Goal: Task Accomplishment & Management: Manage account settings

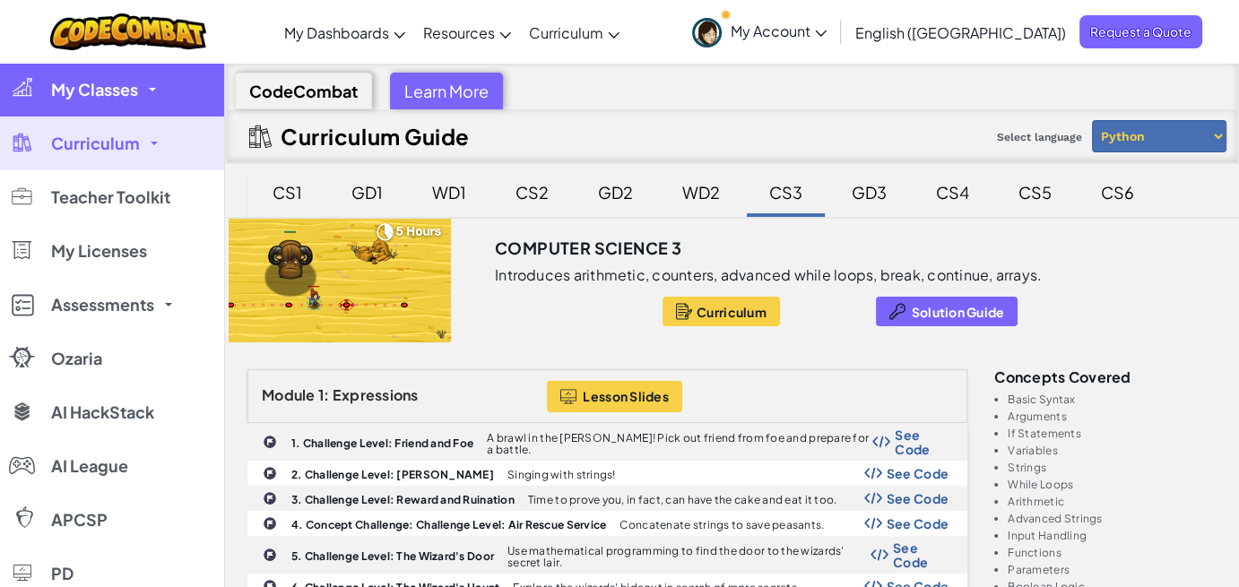
click at [145, 96] on link "My Classes" at bounding box center [112, 90] width 224 height 54
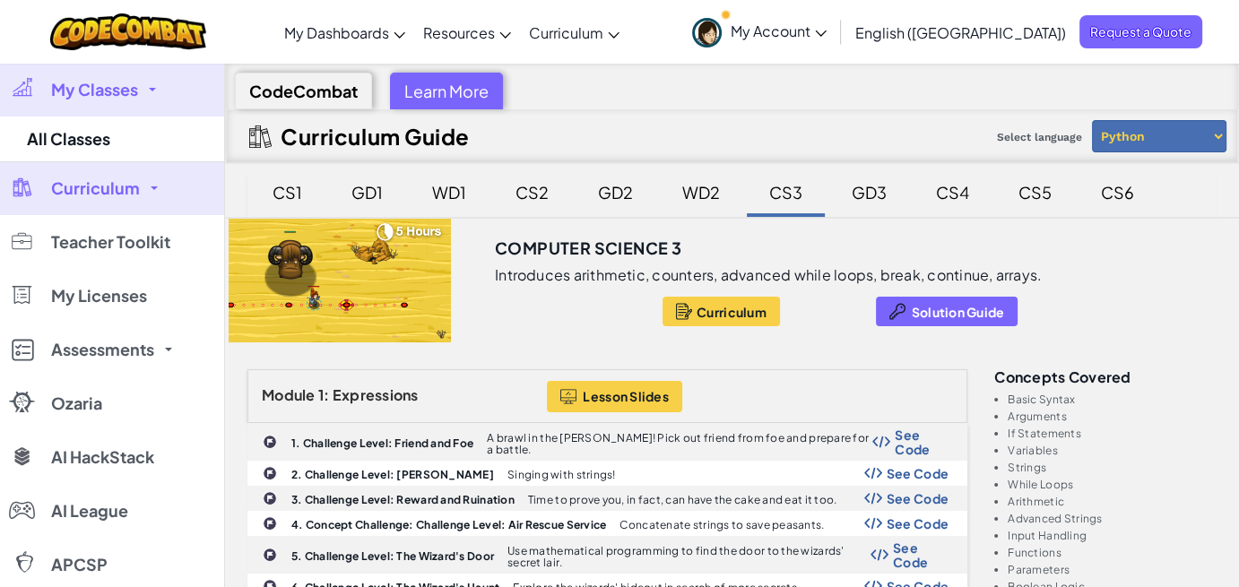
click at [134, 180] on span "Curriculum" at bounding box center [95, 188] width 89 height 16
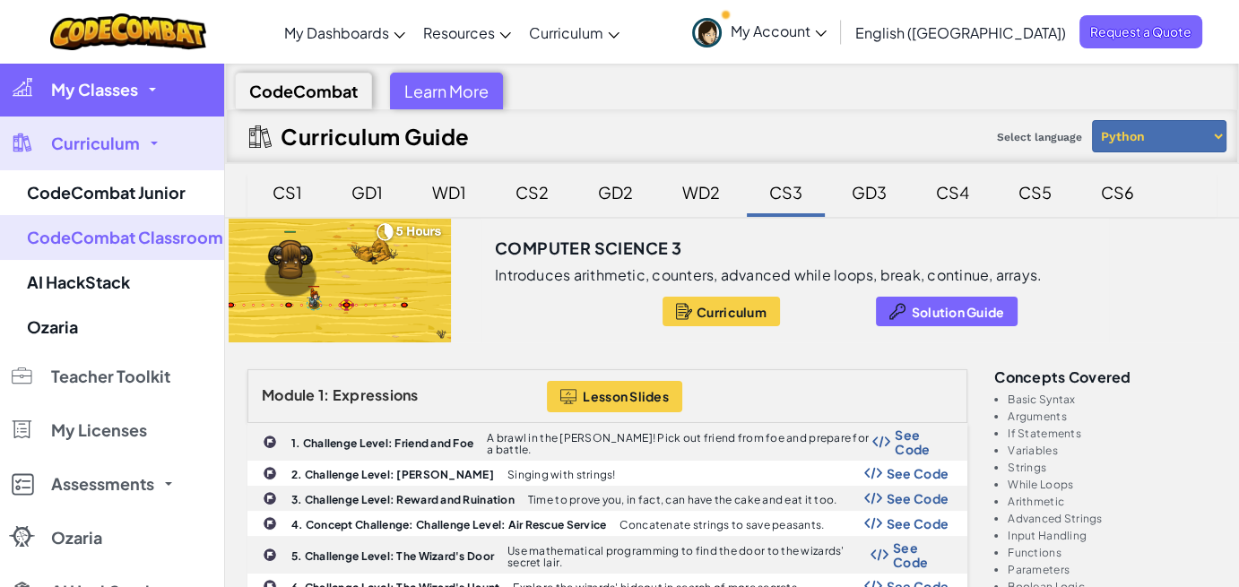
click at [150, 89] on span at bounding box center [152, 90] width 7 height 4
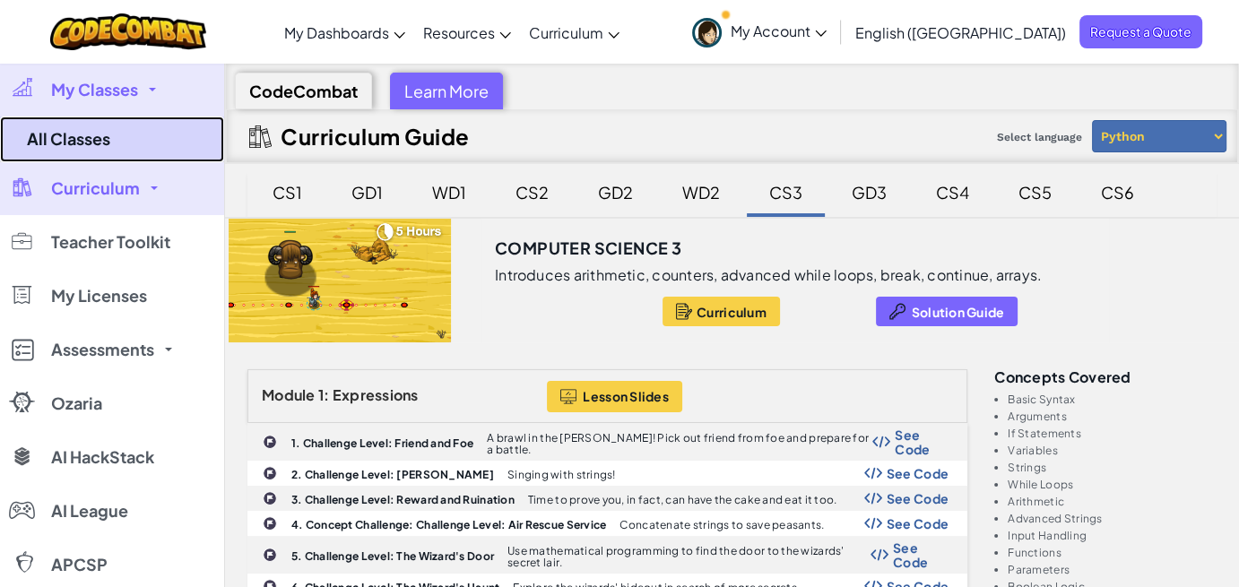
click at [125, 154] on link "All Classes" at bounding box center [112, 140] width 224 height 46
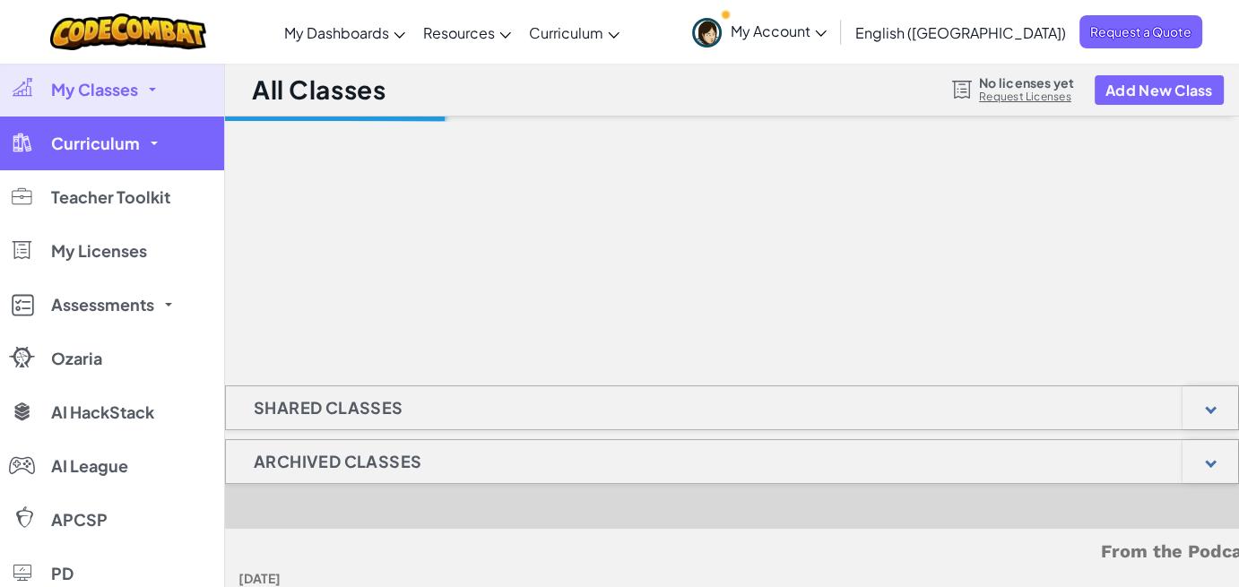
click at [143, 143] on link "Curriculum" at bounding box center [112, 144] width 224 height 54
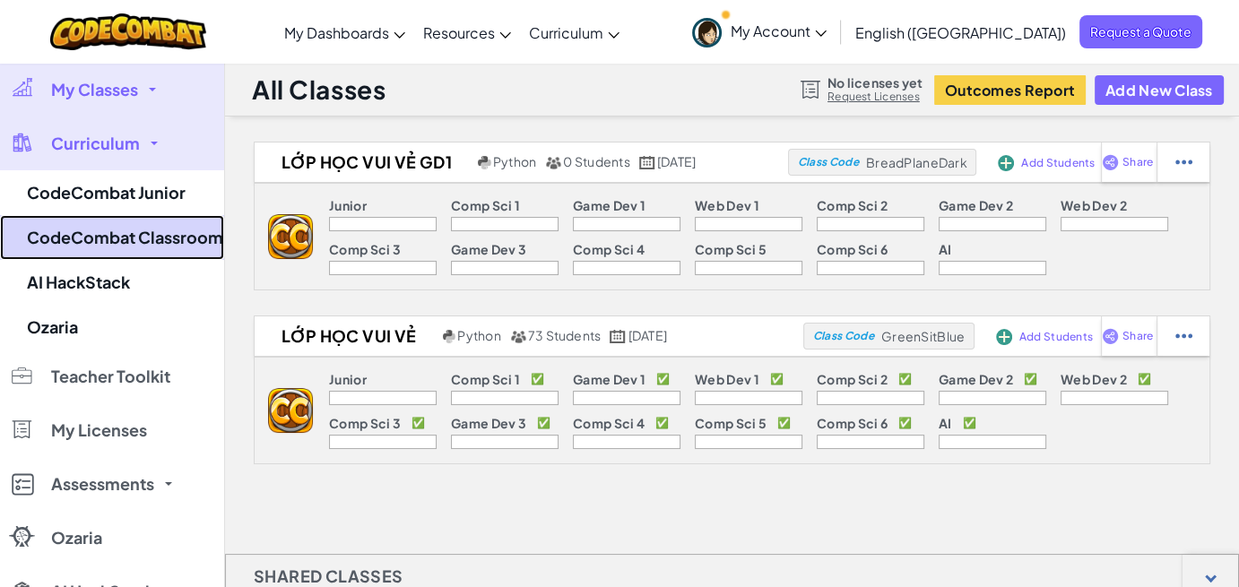
click at [128, 230] on link "CodeCombat Classroom" at bounding box center [112, 237] width 224 height 45
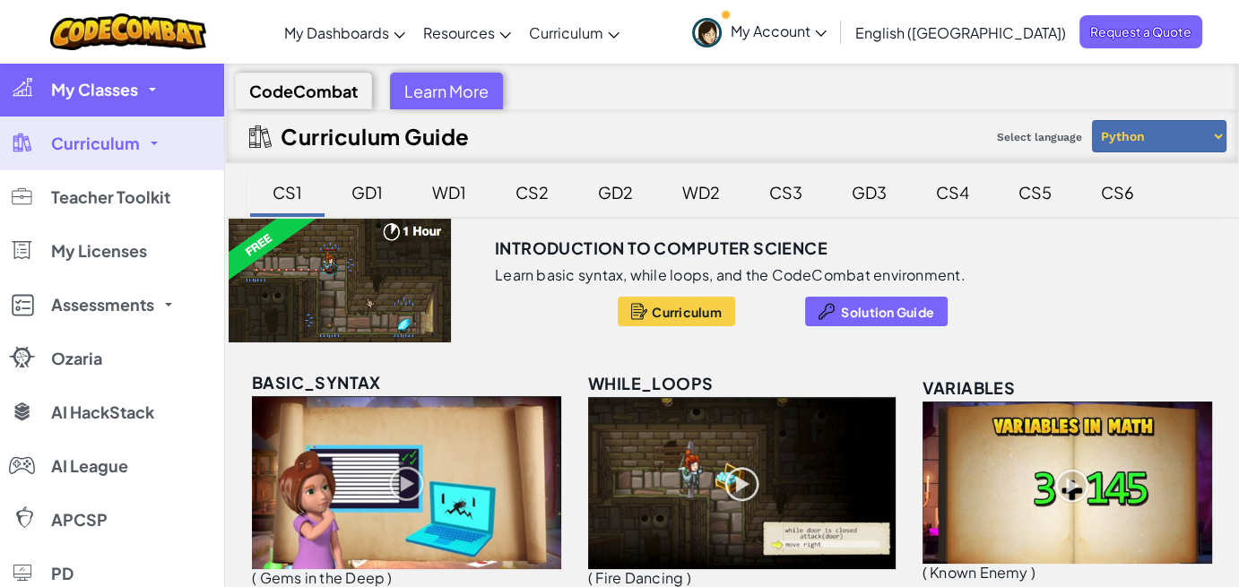
click at [131, 88] on span "My Classes" at bounding box center [94, 90] width 87 height 16
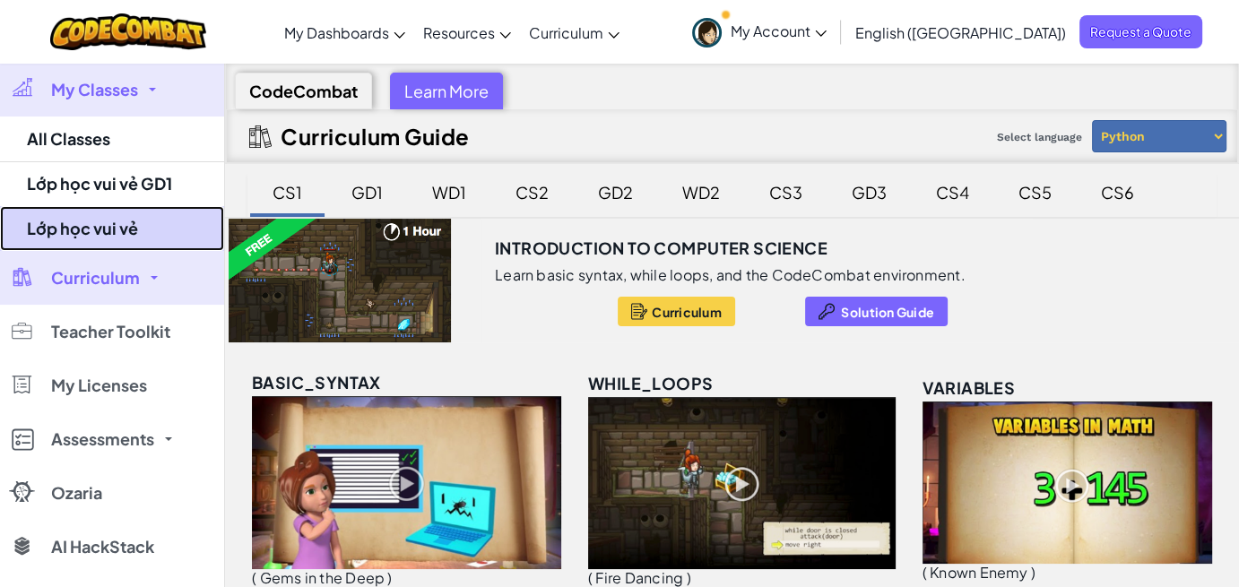
click at [112, 233] on link "Lớp học vui vẻ" at bounding box center [112, 228] width 224 height 45
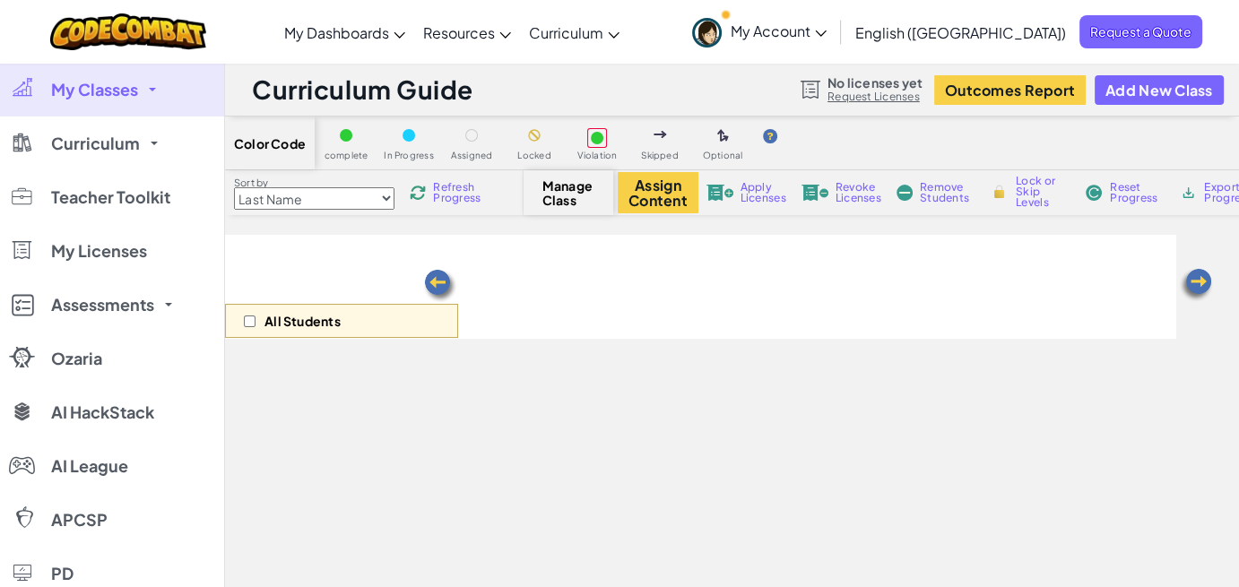
select select "5789587aad86a6efb573701f"
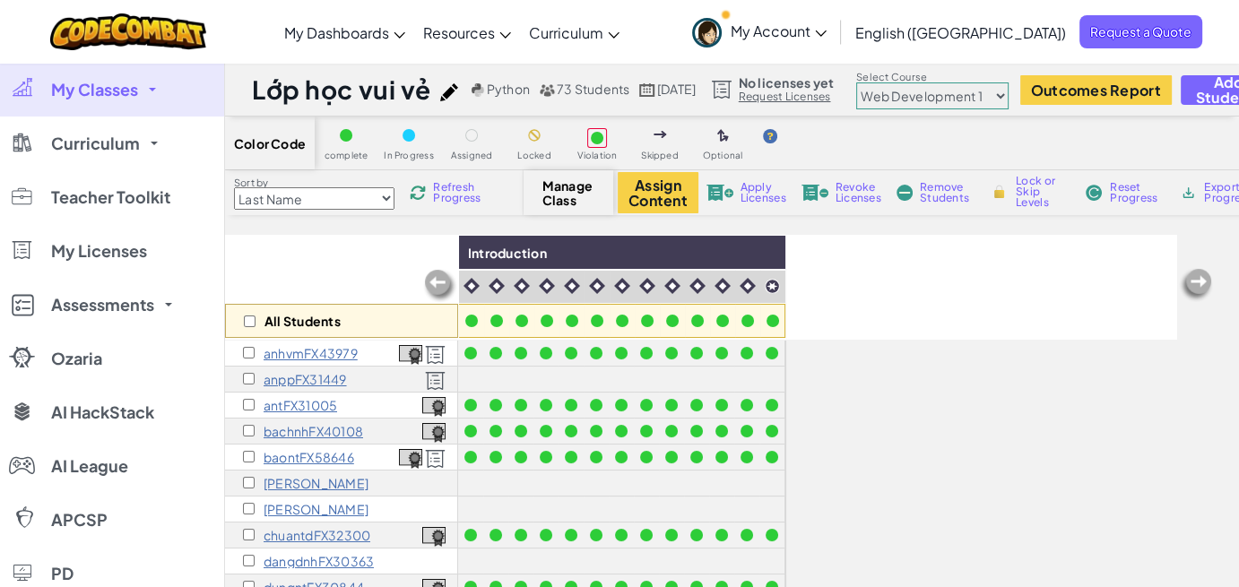
scroll to position [179, 0]
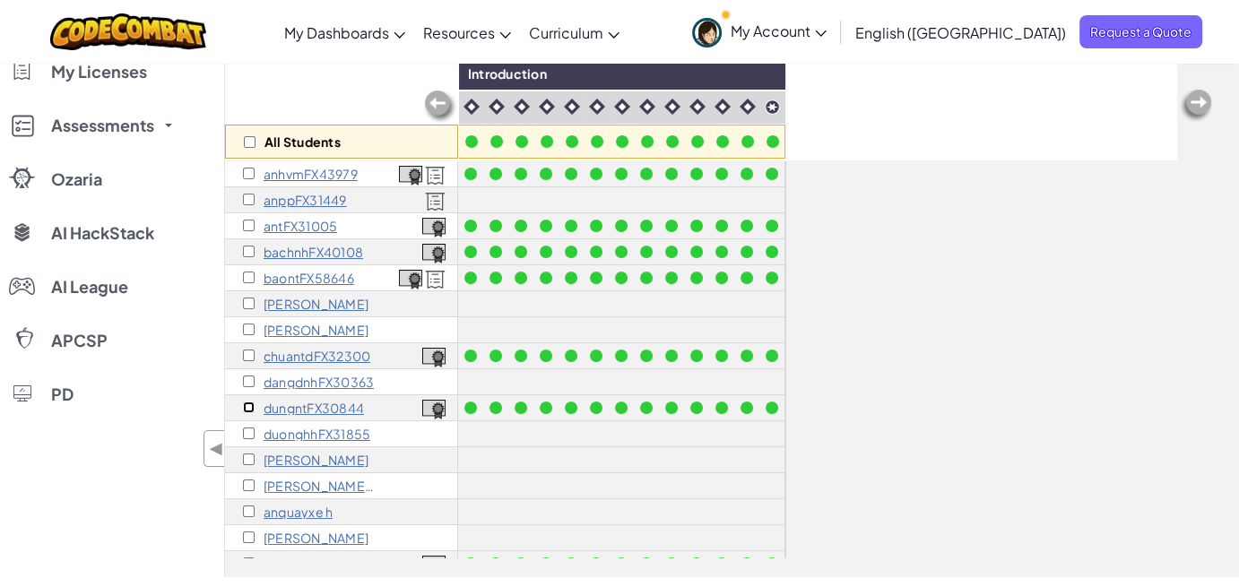
click at [250, 407] on input "checkbox" at bounding box center [249, 408] width 12 height 12
checkbox input "true"
click at [339, 407] on p "dungntFX30844" at bounding box center [314, 408] width 100 height 14
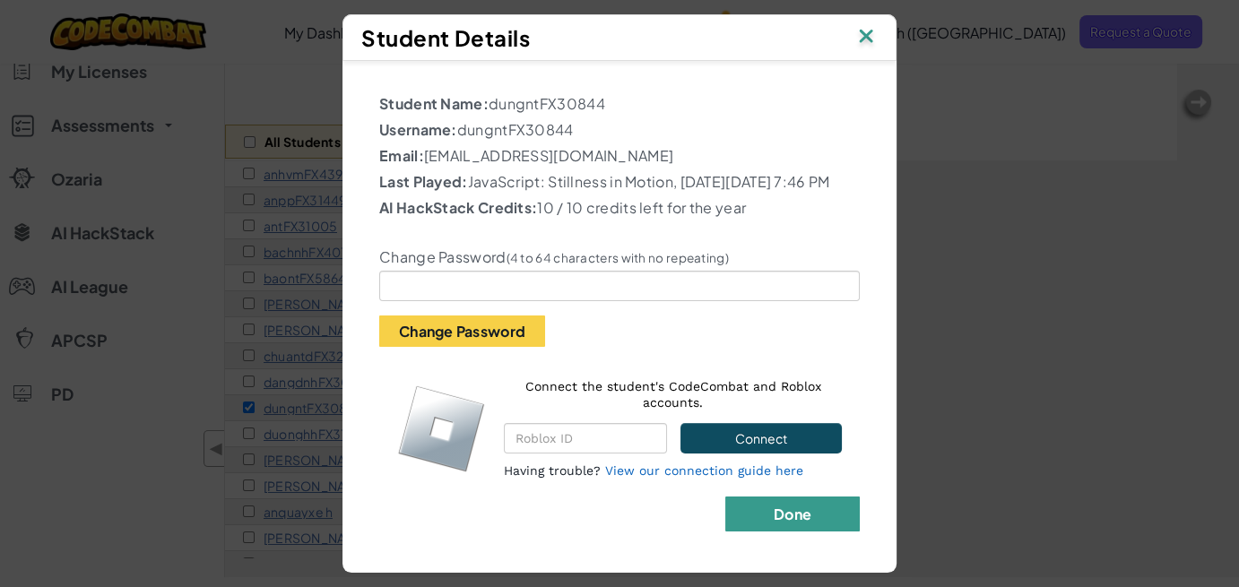
click at [775, 524] on b "Done" at bounding box center [793, 514] width 38 height 19
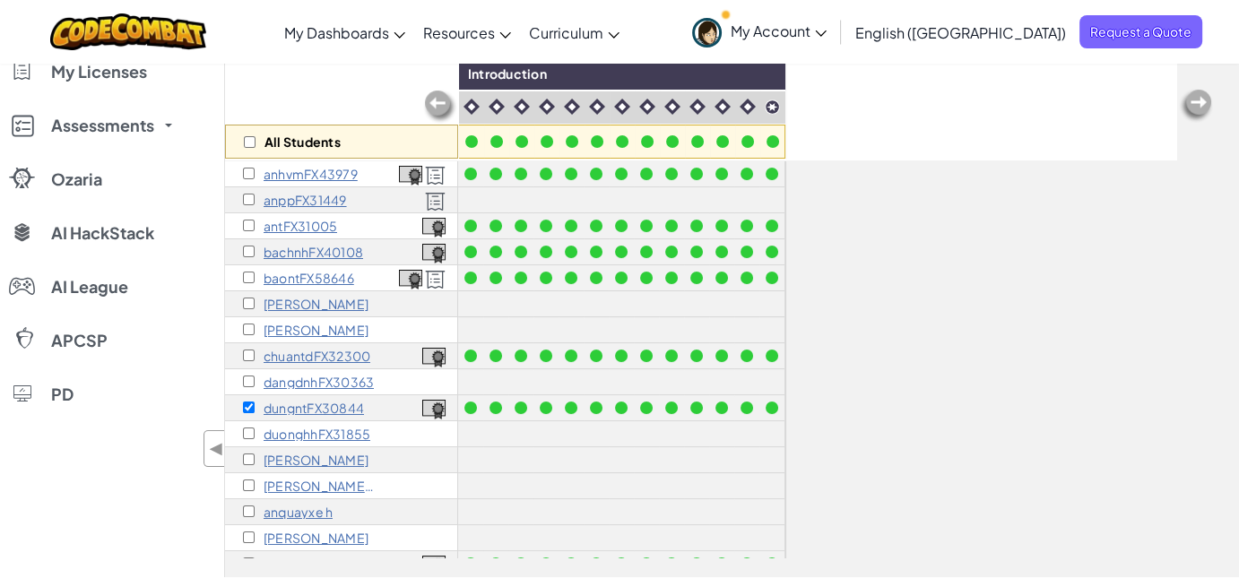
scroll to position [90, 0]
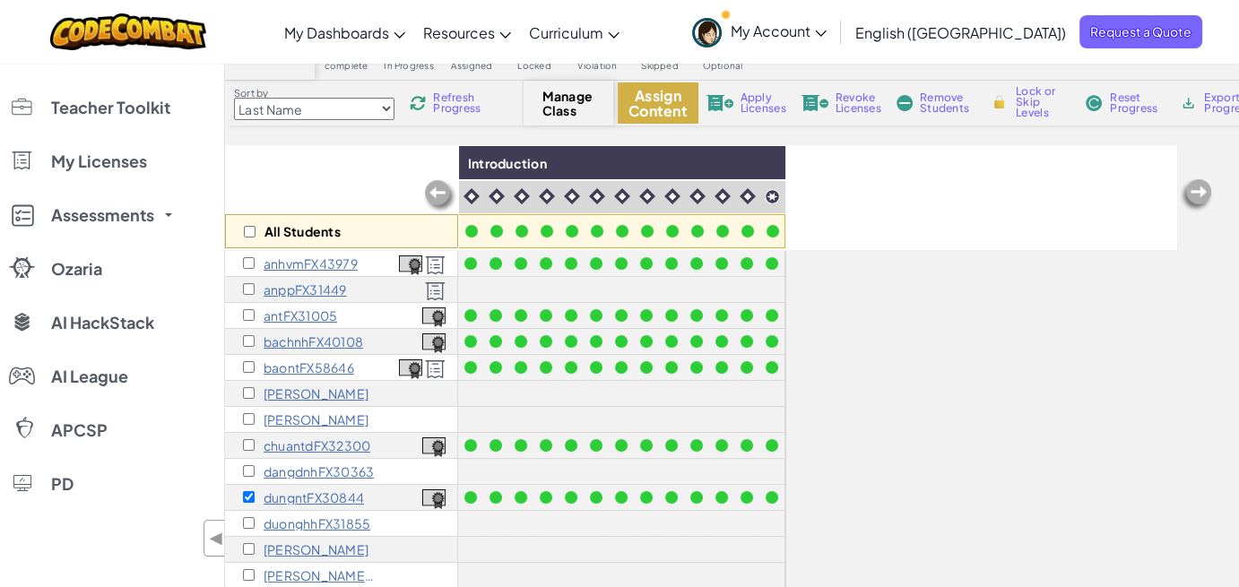
click at [675, 108] on button "Assign Content" at bounding box center [658, 102] width 81 height 41
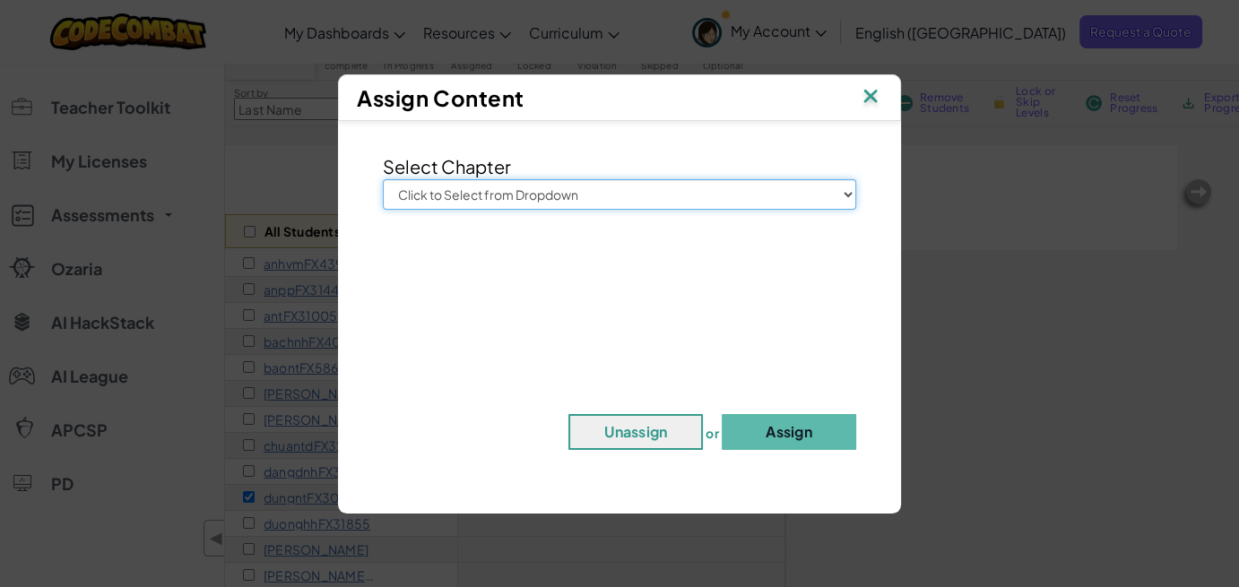
click at [848, 195] on select "Click to Select from Dropdown Junior Introduction to Computer Science Game Deve…" at bounding box center [619, 194] width 473 height 30
select select "Web Development 2"
click at [383, 179] on select "Click to Select from Dropdown Junior Introduction to Computer Science Game Deve…" at bounding box center [619, 194] width 473 height 30
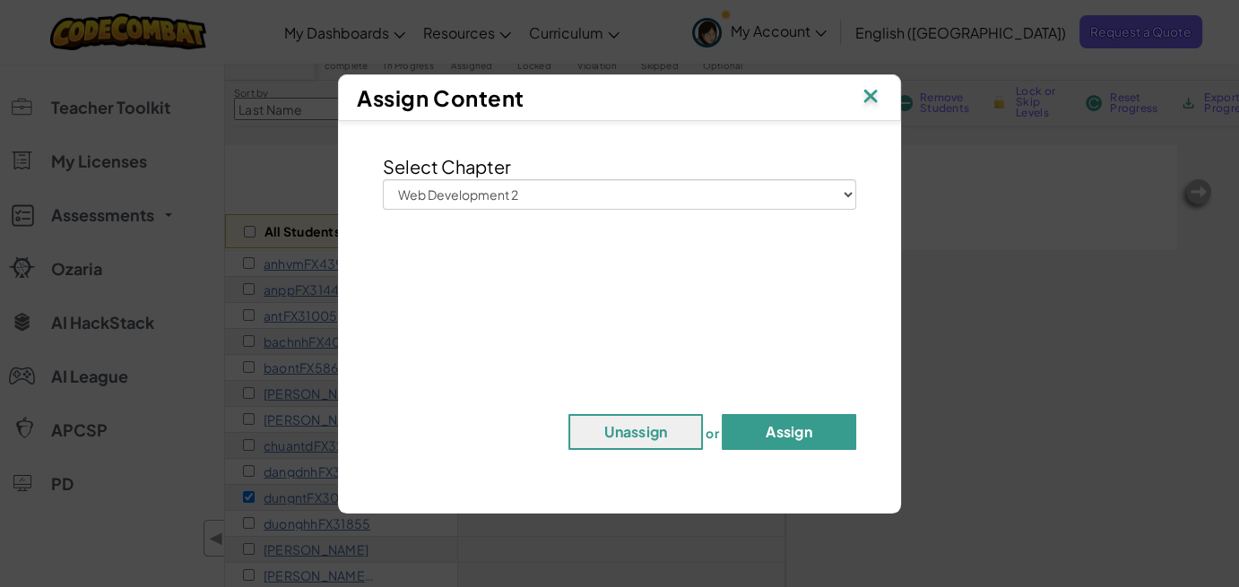
click at [763, 425] on button "Assign" at bounding box center [789, 432] width 134 height 36
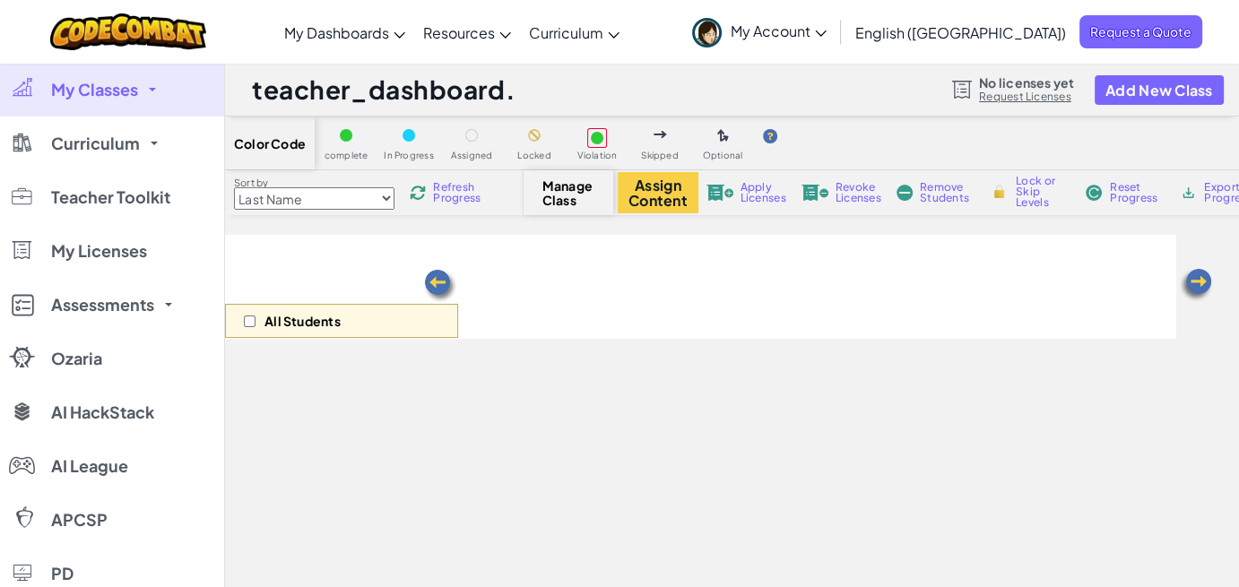
select select "5789587aad86a6efb573701f"
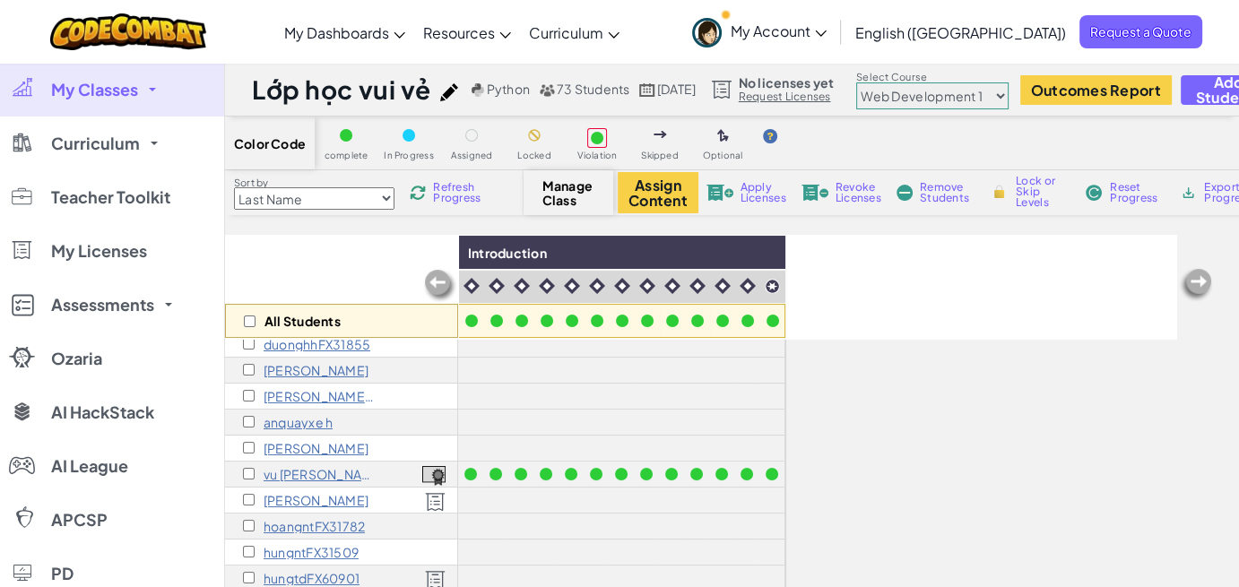
scroll to position [179, 0]
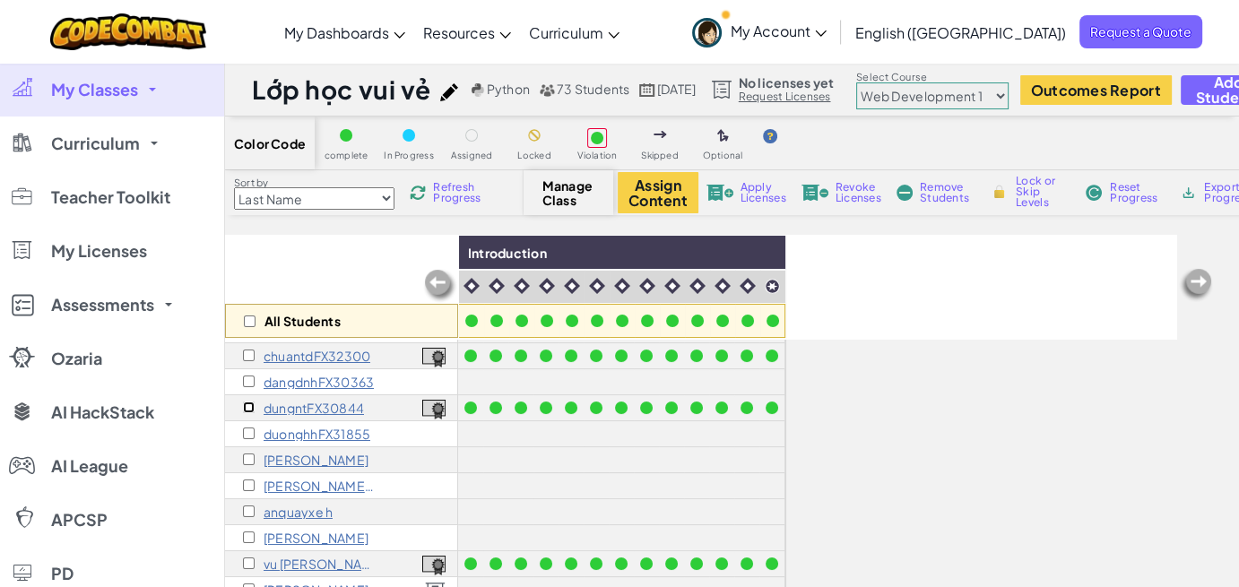
click at [249, 407] on input "checkbox" at bounding box center [249, 408] width 12 height 12
checkbox input "true"
click at [679, 195] on button "Assign Content" at bounding box center [658, 192] width 81 height 41
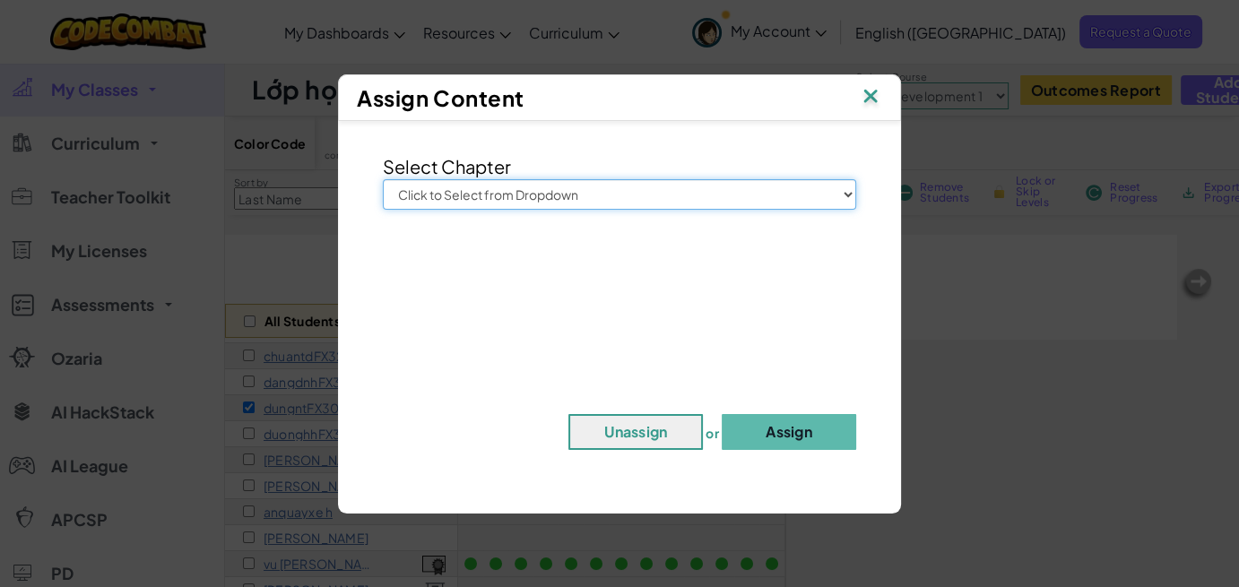
click at [846, 194] on select "Click to Select from Dropdown Junior Introduction to Computer Science Game Deve…" at bounding box center [619, 194] width 473 height 30
select select "Web Development 2"
click at [383, 179] on select "Click to Select from Dropdown Junior Introduction to Computer Science Game Deve…" at bounding box center [619, 194] width 473 height 30
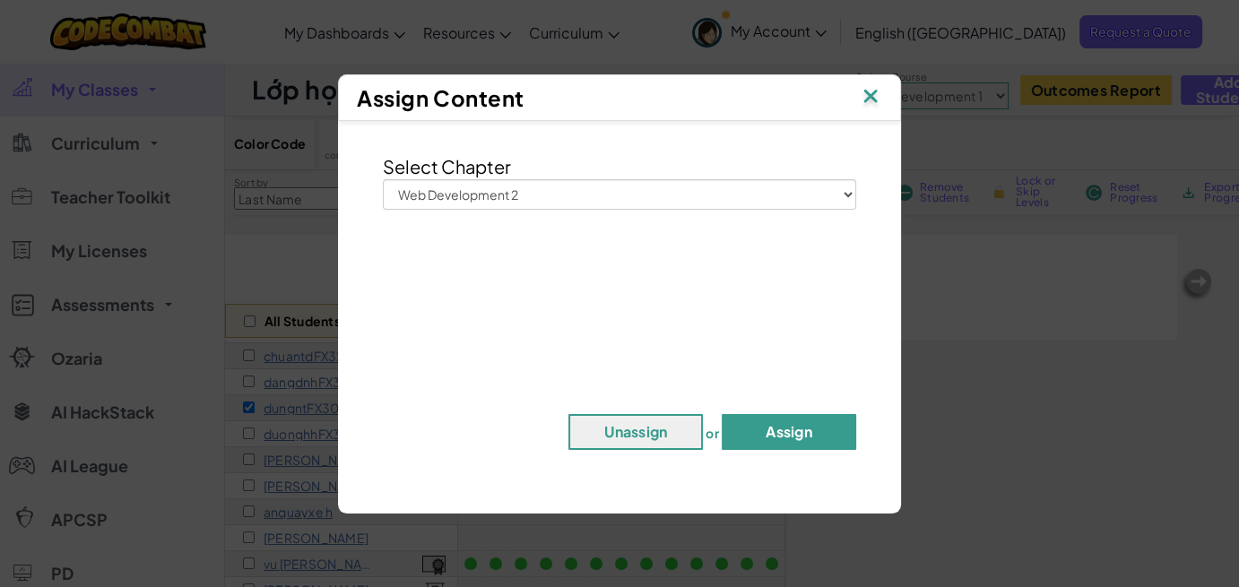
click at [803, 421] on button "Assign" at bounding box center [789, 432] width 134 height 36
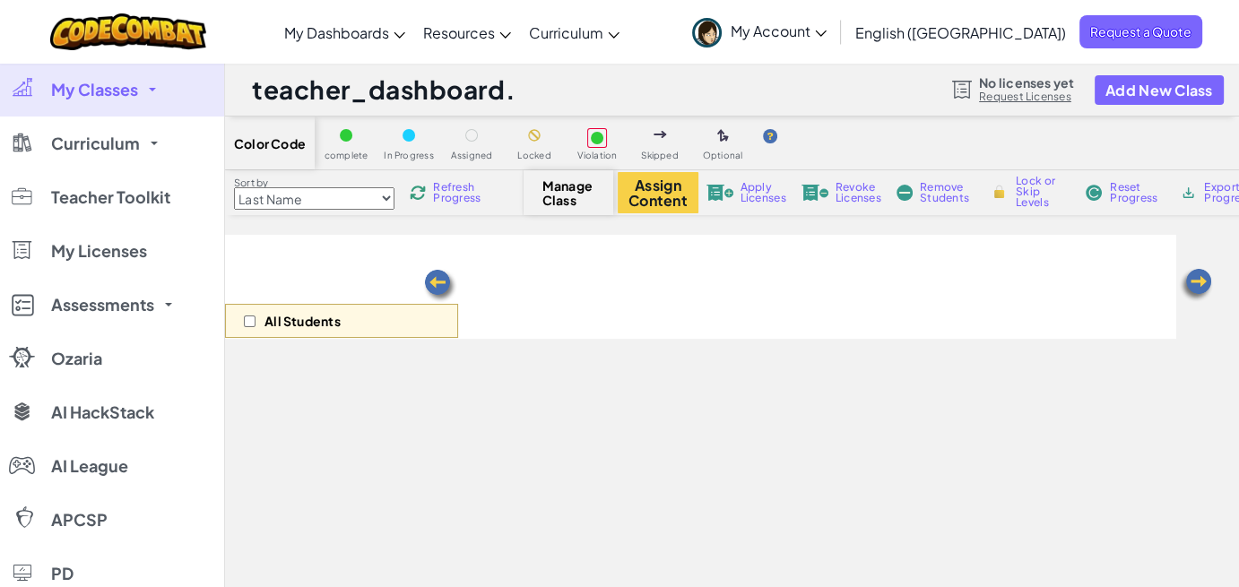
select select "5789587aad86a6efb573701f"
